Goal: Check status: Check status

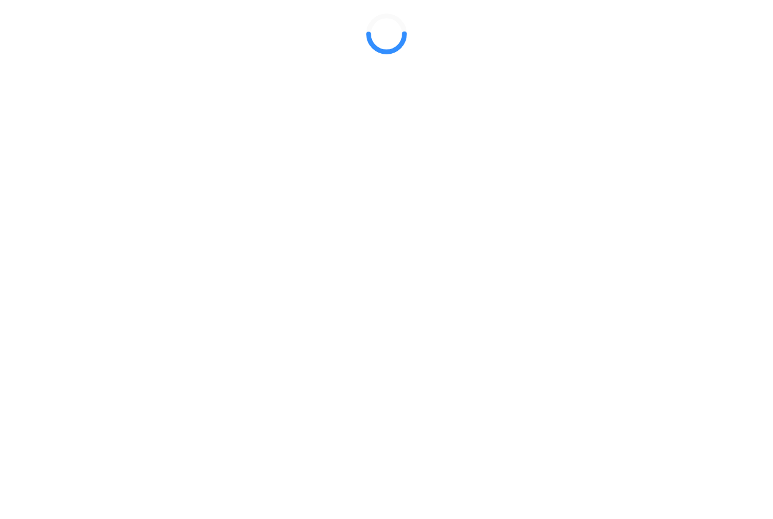
select select "Limited Liability Company (LLC)"
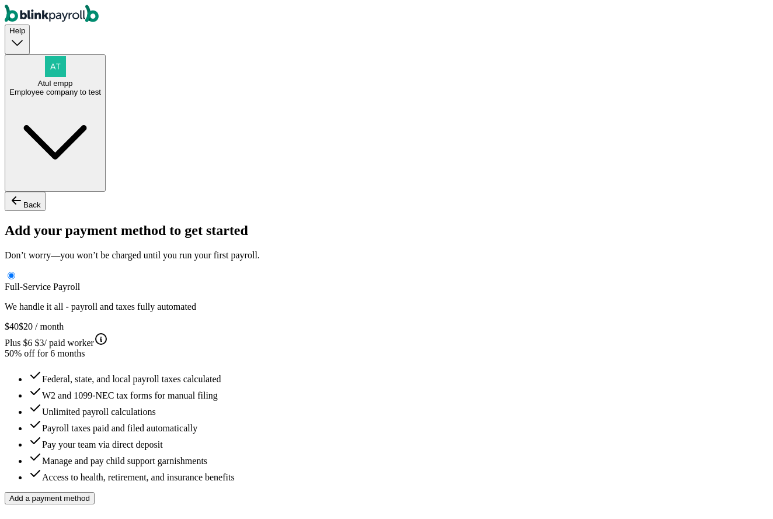
click at [73, 79] on span "Atul empp" at bounding box center [55, 83] width 35 height 9
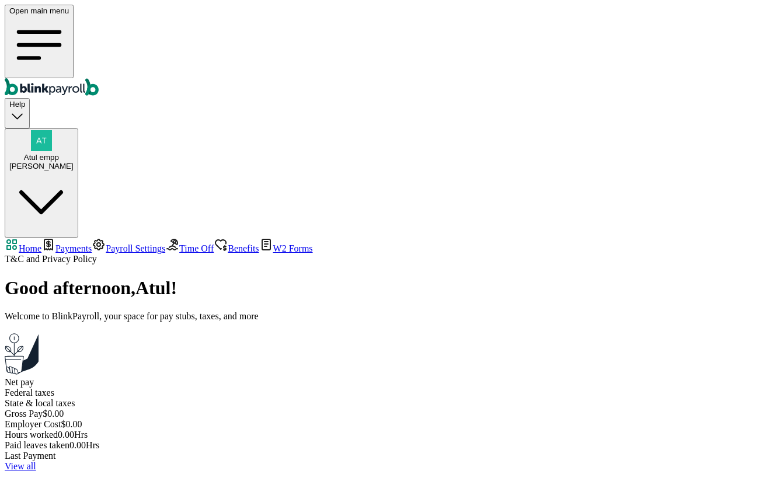
select select "2025"
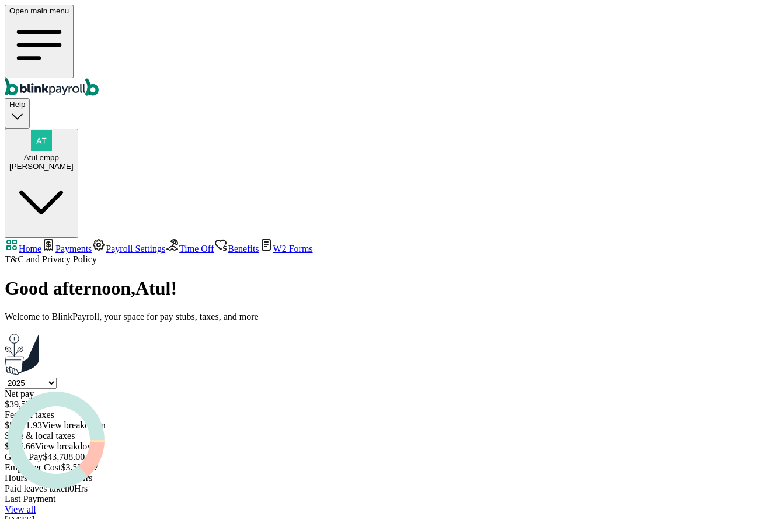
click at [55, 244] on span "Payments" at bounding box center [73, 249] width 36 height 10
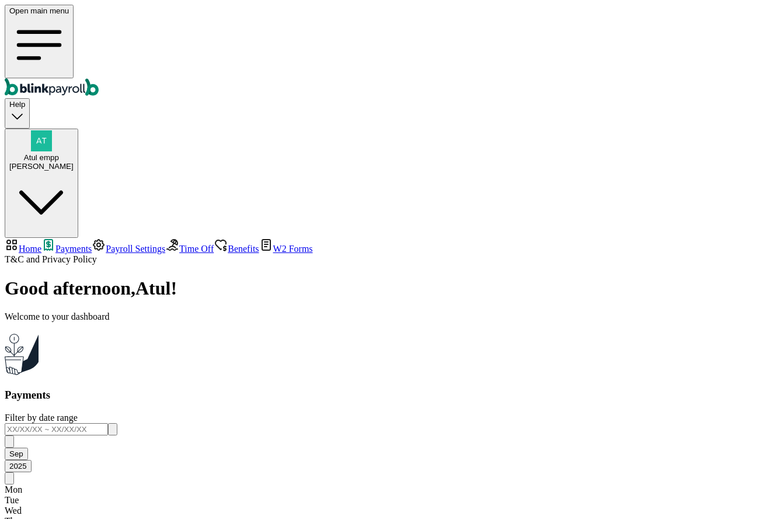
click at [397, 388] on div "Payments Filter by date range Sep 2025 Mon Tue Wed Thu Fri Sat Sun 25 26 27 28 …" at bounding box center [387, 487] width 764 height 198
click at [564, 14] on div "Open main menu Help Atul empp Cecil" at bounding box center [387, 121] width 764 height 233
click at [41, 244] on span "Home" at bounding box center [30, 249] width 23 height 10
select select "2025"
